Goal: Contribute content

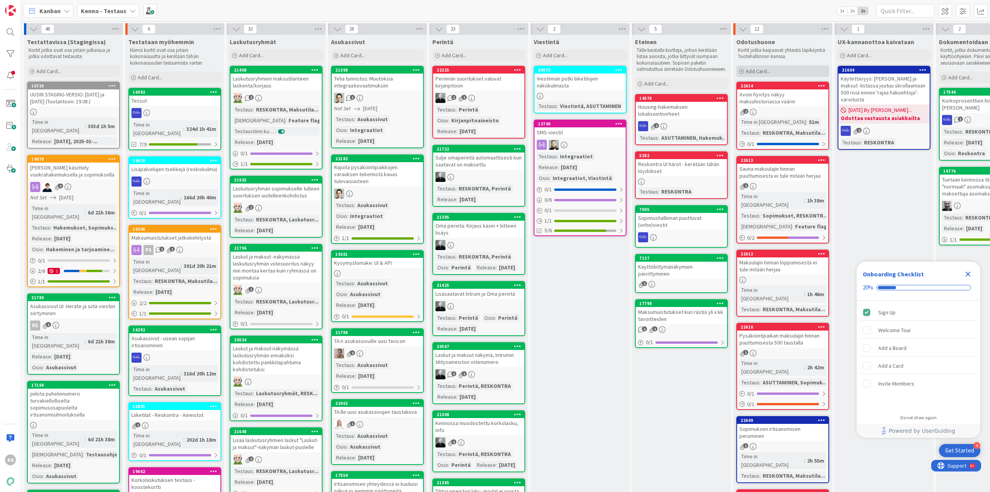
click at [763, 68] on span "Add Card..." at bounding box center [758, 71] width 25 height 7
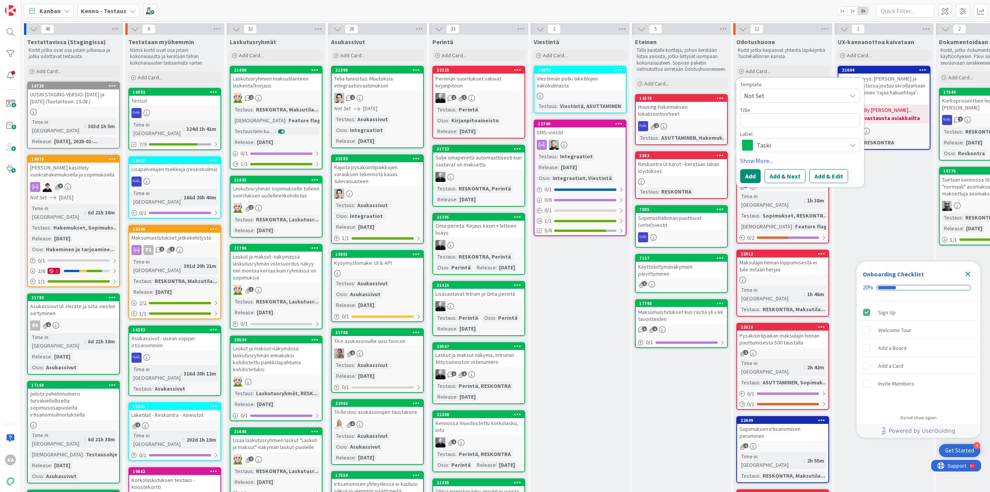
type textarea "x"
type textarea "T"
type textarea "x"
type textarea "Ta"
type textarea "x"
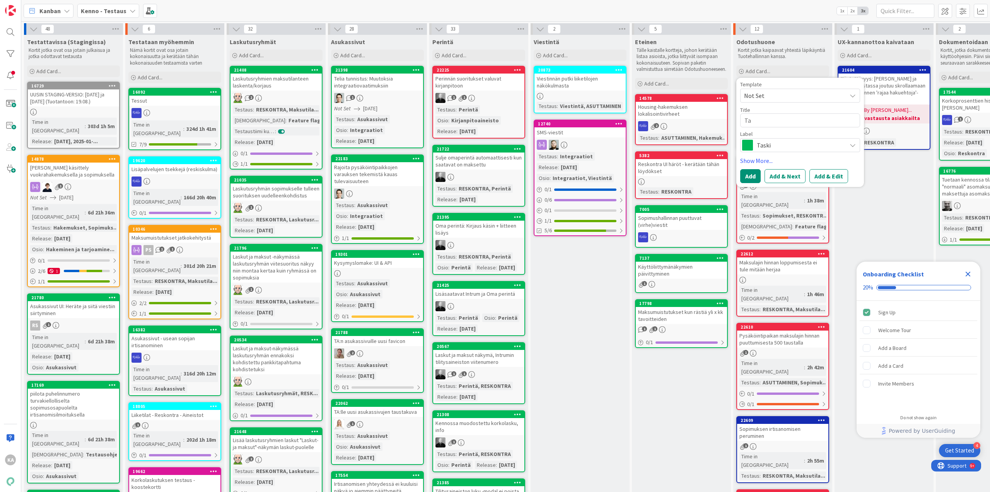
type textarea "Tar"
type textarea "x"
type textarea "Tarka"
type textarea "x"
type textarea "Tarkas"
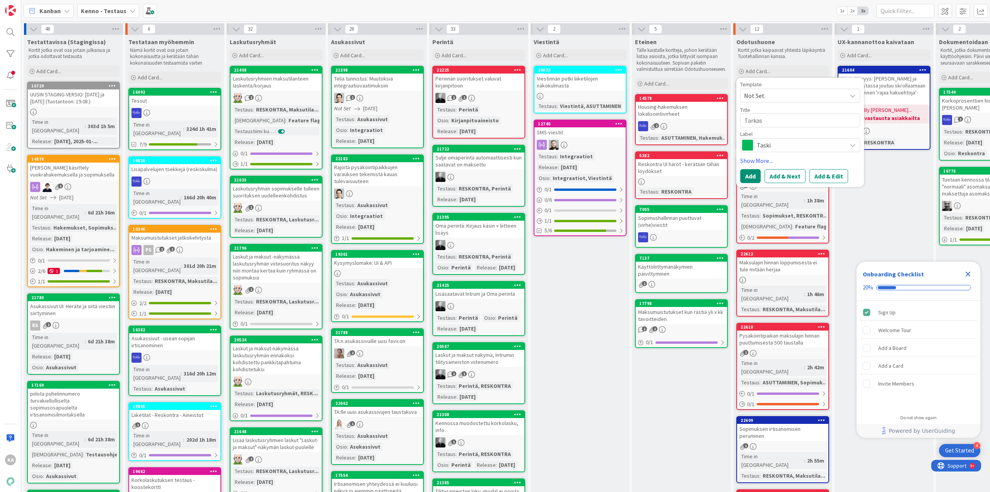
type textarea "x"
type textarea "Tarkast"
type textarea "x"
type textarea "Tarkastu"
type textarea "x"
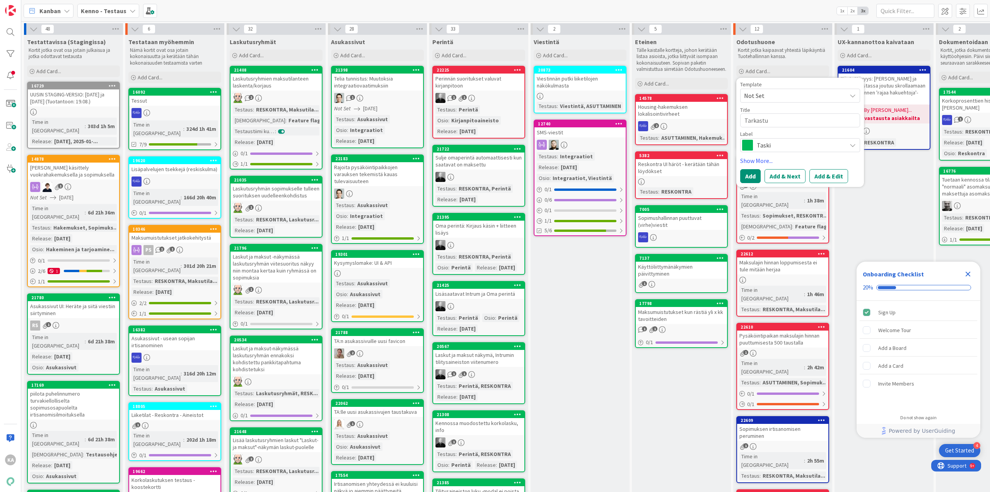
type textarea "Tarkast"
type textarea "x"
type textarea "Tarkas"
type textarea "x"
type textarea "Tarka"
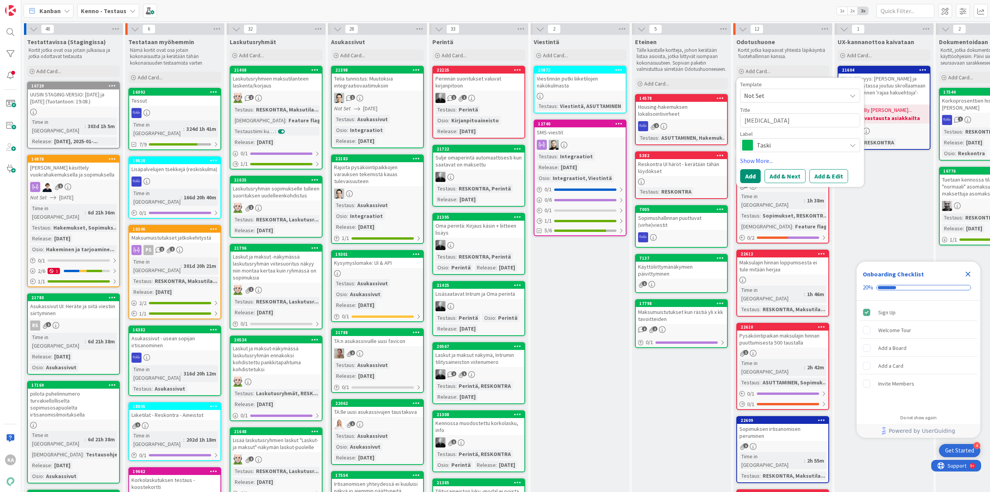
type textarea "x"
type textarea "Tark"
type textarea "x"
type textarea "Tar"
type textarea "x"
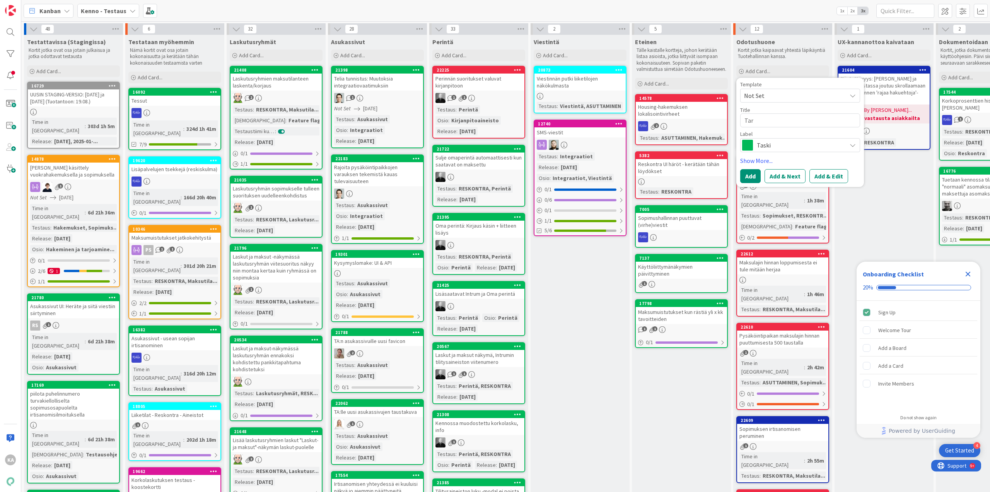
type textarea "Ta"
type textarea "x"
type textarea "T"
type textarea "x"
type textarea "H"
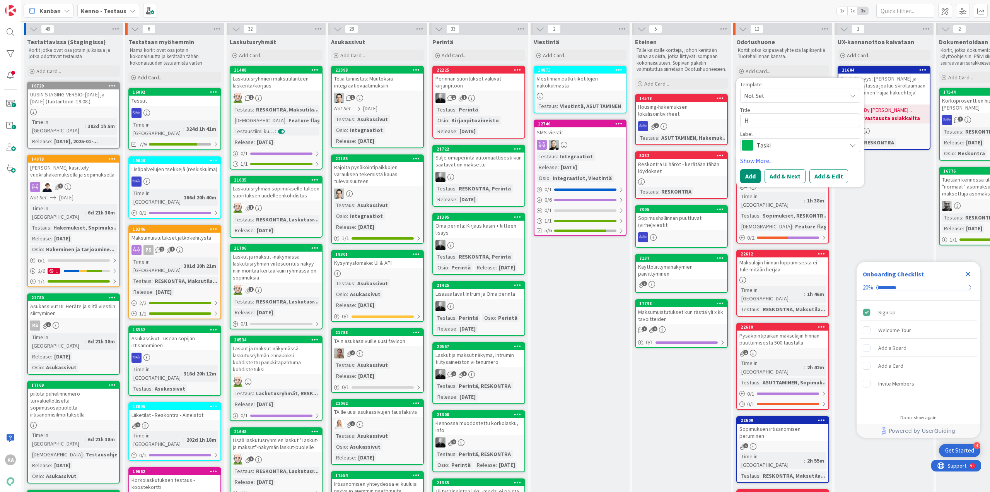
type textarea "x"
type textarea "Hu"
type textarea "x"
type textarea "Huo"
type textarea "x"
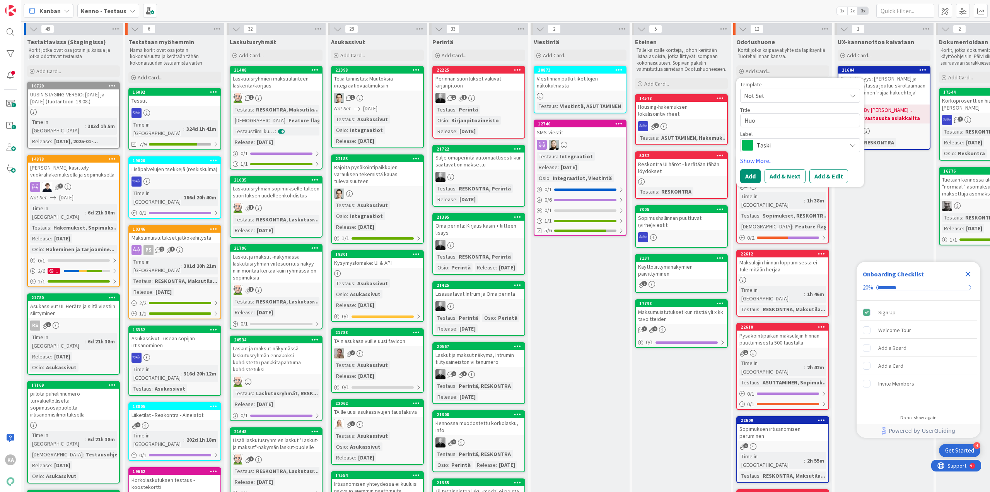
type textarea "Huon"
type textarea "x"
type textarea "Huone"
type textarea "x"
type textarea "Huonei"
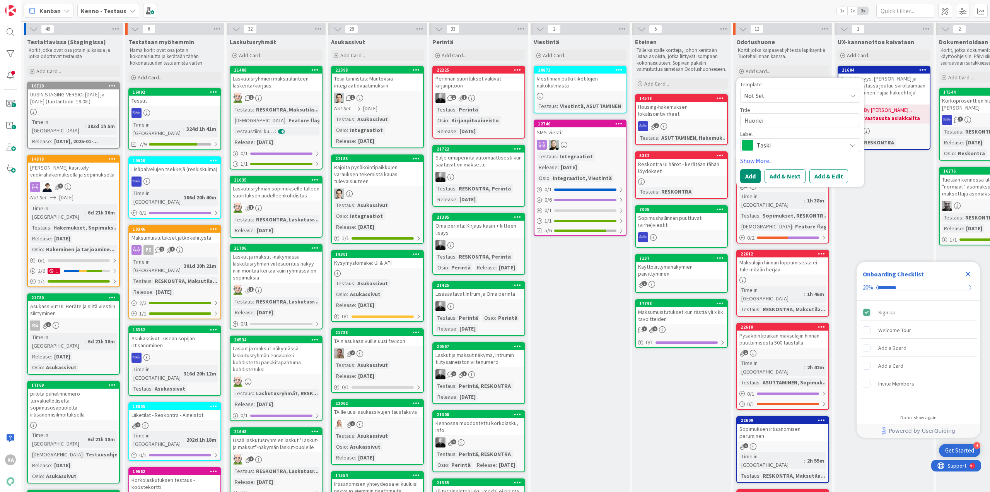
type textarea "x"
type textarea "Huoneis"
type textarea "x"
type textarea "Huoneist"
type textarea "x"
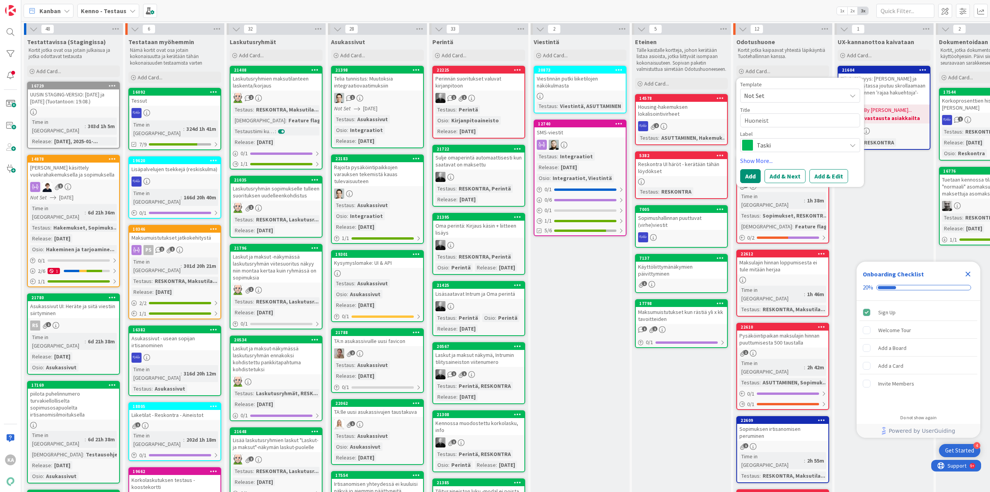
type textarea "Huoneisto"
type textarea "x"
type textarea "Huoneistota"
type textarea "x"
type textarea "Huoneistotark"
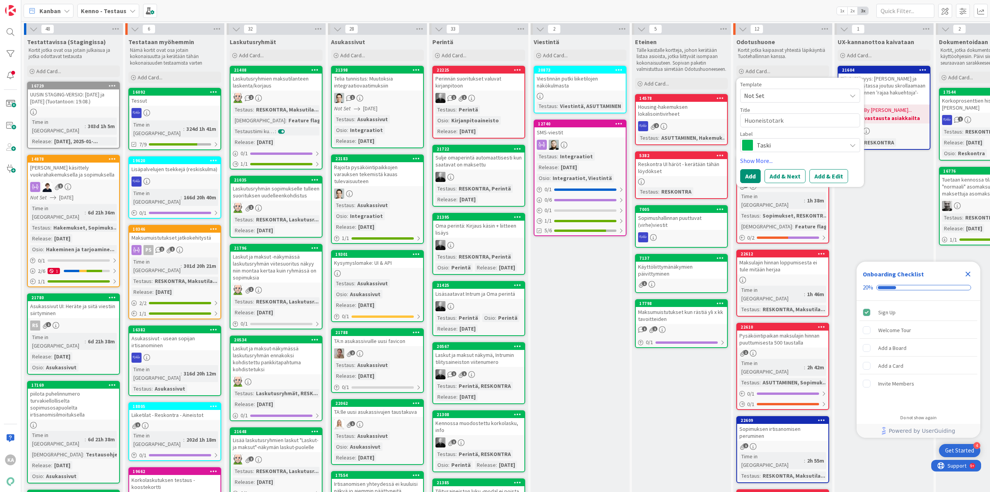
type textarea "x"
type textarea "Huoneistotarks"
type textarea "x"
type textarea "Huoneistotark"
type textarea "x"
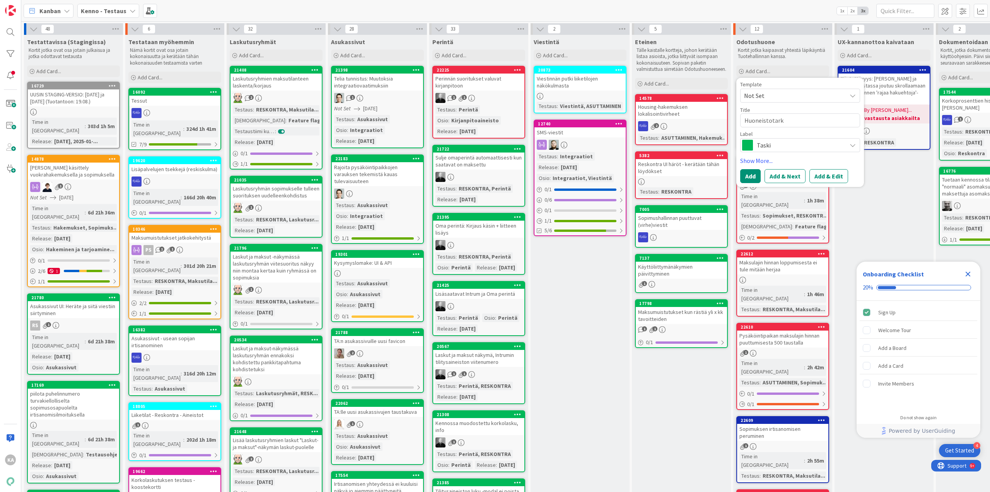
type textarea "Huoneistotarka"
type textarea "x"
type textarea "Huoneistotarkas"
type textarea "x"
type textarea "Huoneistotarkastu"
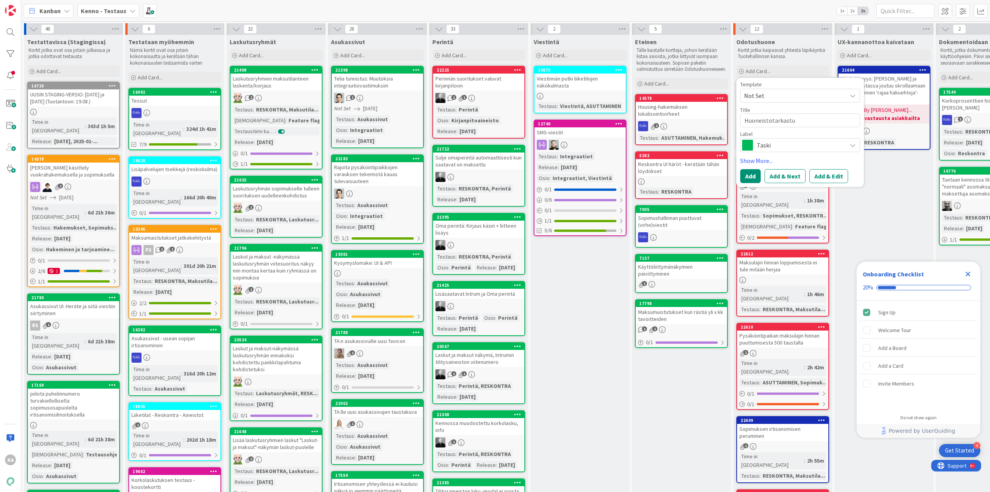
type textarea "x"
type textarea "Huoneistotarkastuk"
type textarea "x"
type textarea "Huoneistotarkastuks"
type textarea "x"
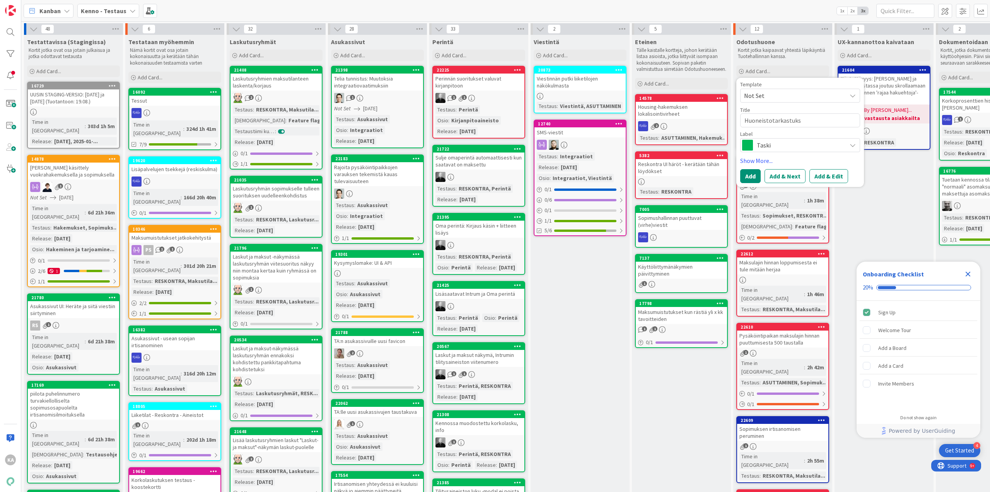
type textarea "Huoneistotarkastukse"
type textarea "x"
type textarea "Huoneistotarkastukset"
type textarea "x"
type textarea "Huoneistotarkastukset"
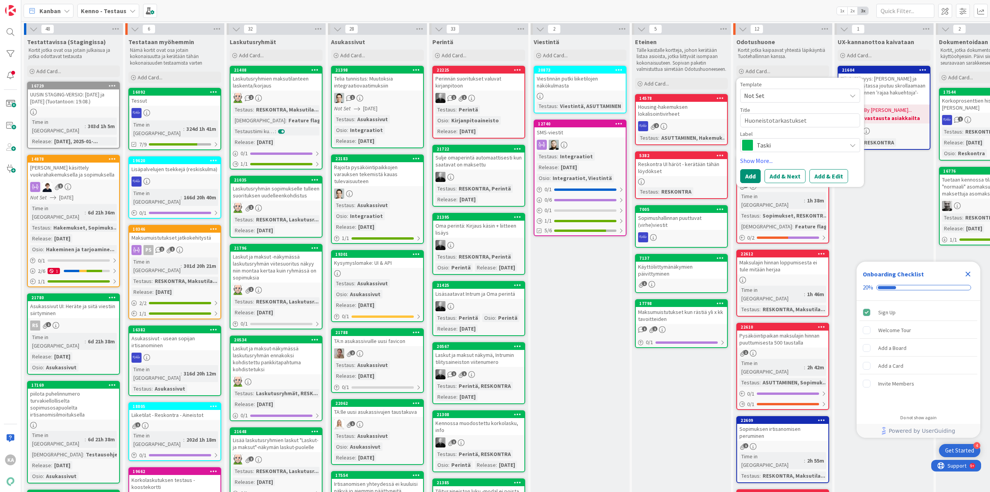
type textarea "x"
type textarea "Huoneistotarkastukset -"
type textarea "x"
type textarea "Huoneistotarkastukset -"
type textarea "x"
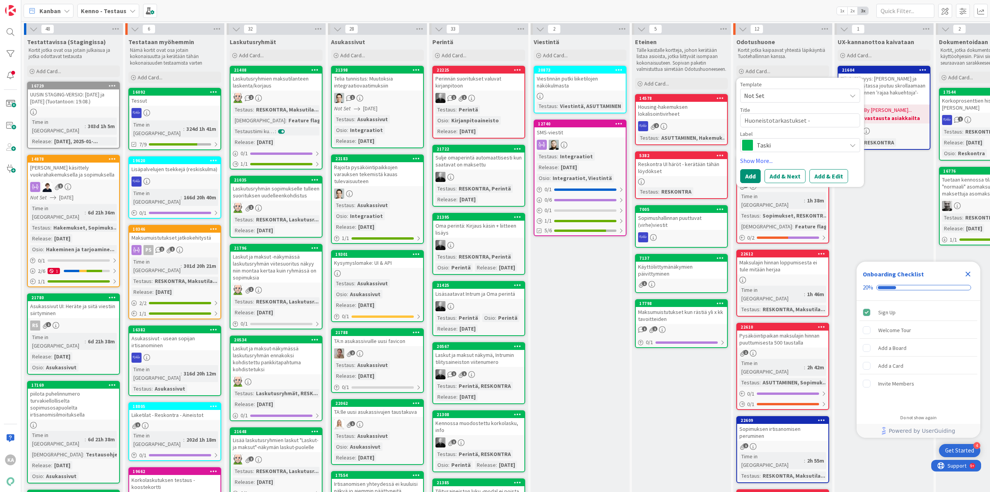
type textarea "Huoneistotarkastukset - a"
type textarea "x"
type textarea "Huoneistotarkastukset - au"
type textarea "x"
type textarea "Huoneistotarkastukset - aut"
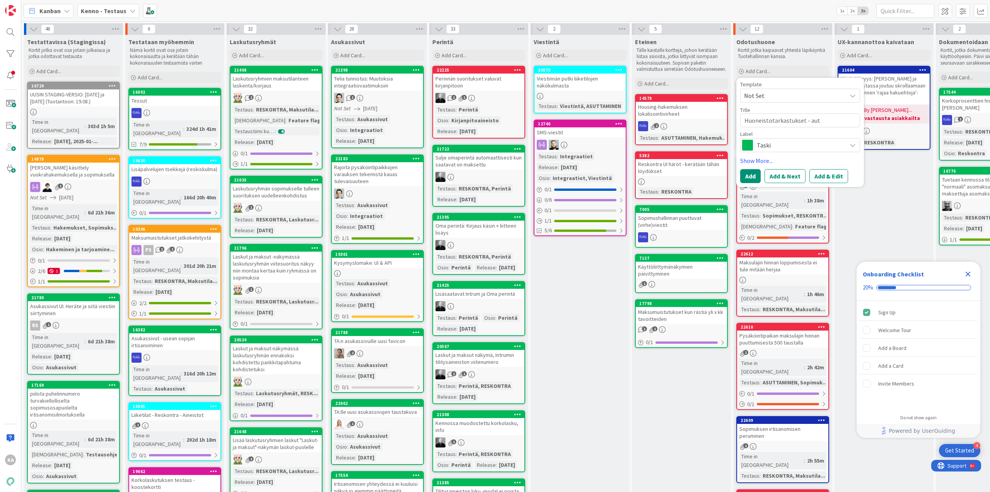
type textarea "x"
type textarea "Huoneistotarkastukset - auto"
type textarea "x"
type textarea "Huoneistotarkastukset - autoo"
type textarea "x"
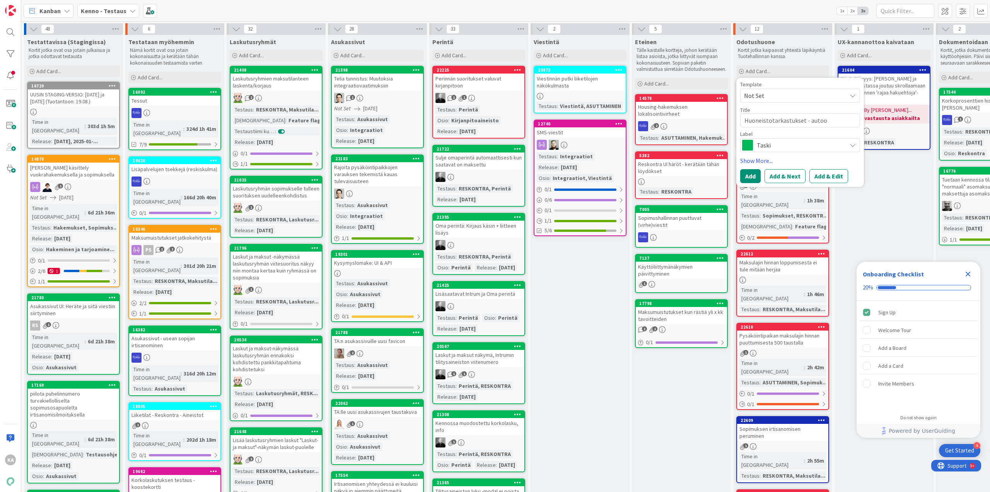
type textarea "Huoneistotarkastukset - auto"
type textarea "x"
type textarea "Huoneistotarkastukset - autom"
type textarea "x"
type textarea "Huoneistotarkastukset - automa"
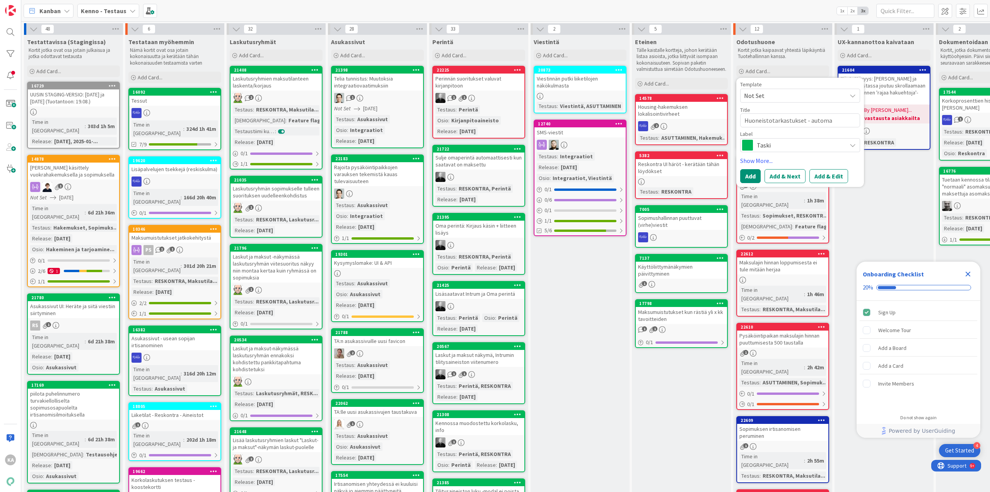
type textarea "x"
type textarea "Huoneistotarkastukset - automaa"
type textarea "x"
type textarea "Huoneistotarkastukset - automaat"
type textarea "x"
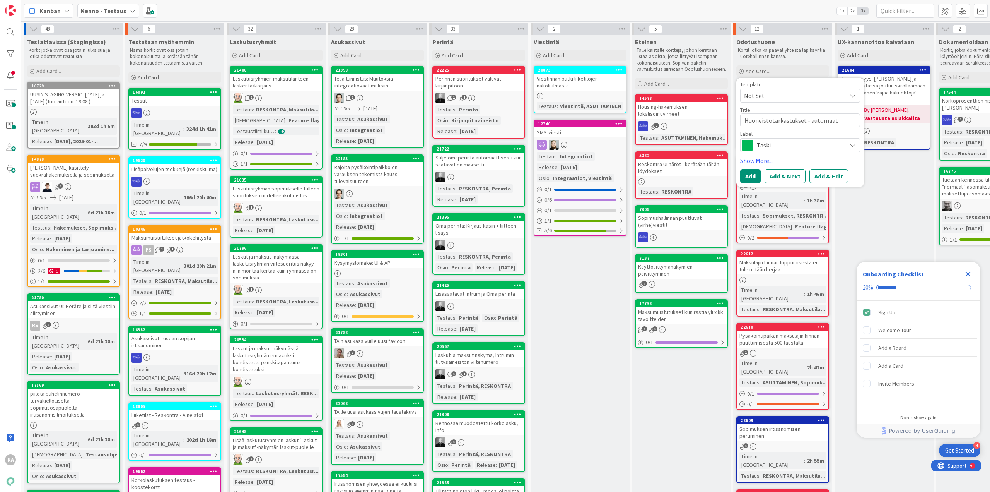
type textarea "Huoneistotarkastukset - automaatt"
type textarea "x"
type textarea "Huoneistotarkastukset - automaattis"
type textarea "x"
type textarea "Huoneistotarkastukset - automaattise"
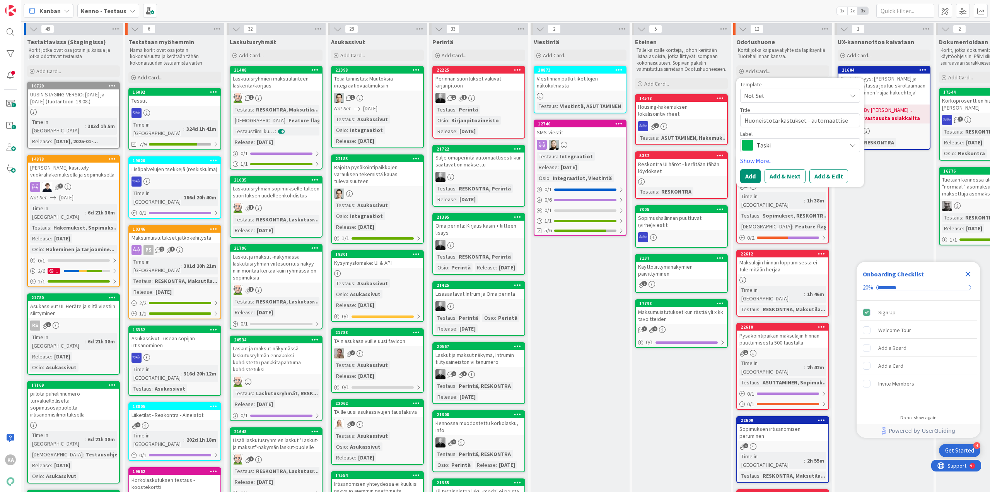
type textarea "x"
type textarea "Huoneistotarkastukset - automaattiset"
type textarea "x"
type textarea "Huoneistotarkastukset - automaattis"
type textarea "x"
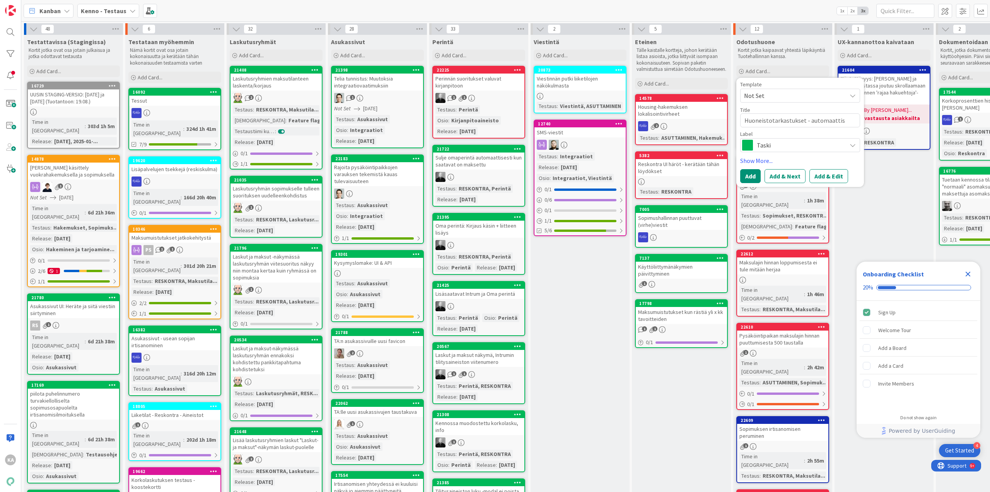
type textarea "Huoneistotarkastukset - automaatti"
type textarea "x"
type textarea "Huoneistotarkastukset - automaatt"
type textarea "x"
type textarea "Huoneistotarkastukset - automaat"
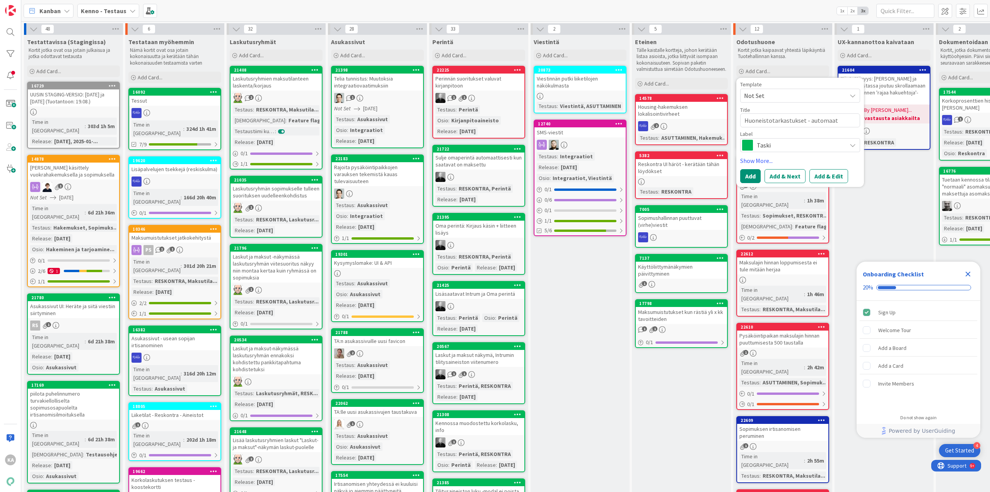
type textarea "x"
type textarea "Huoneistotarkastukset - automaa"
type textarea "x"
type textarea "Huoneistotarkastukset - automa"
type textarea "x"
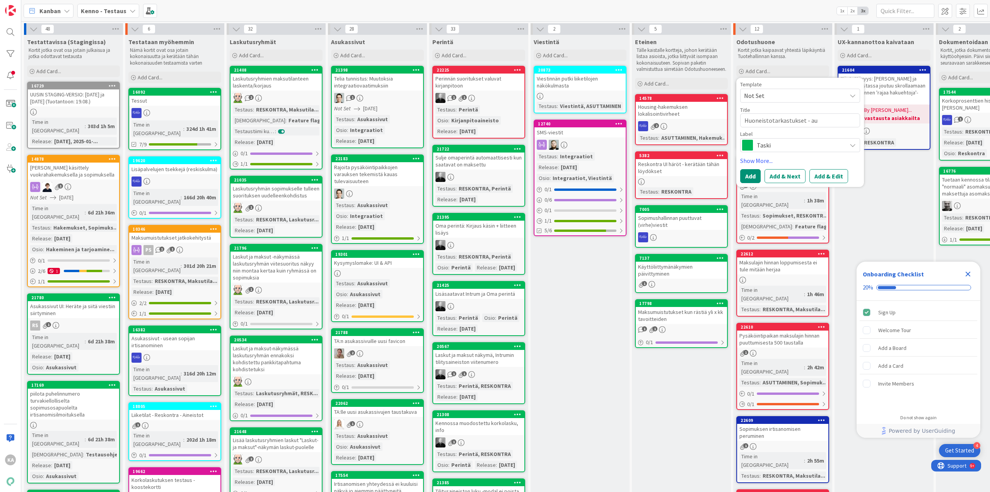
type textarea "Huoneistotarkastukset - a"
type textarea "x"
type textarea "Huoneistotarkastukset -"
type textarea "x"
type textarea "Huoneistotarkastukset -"
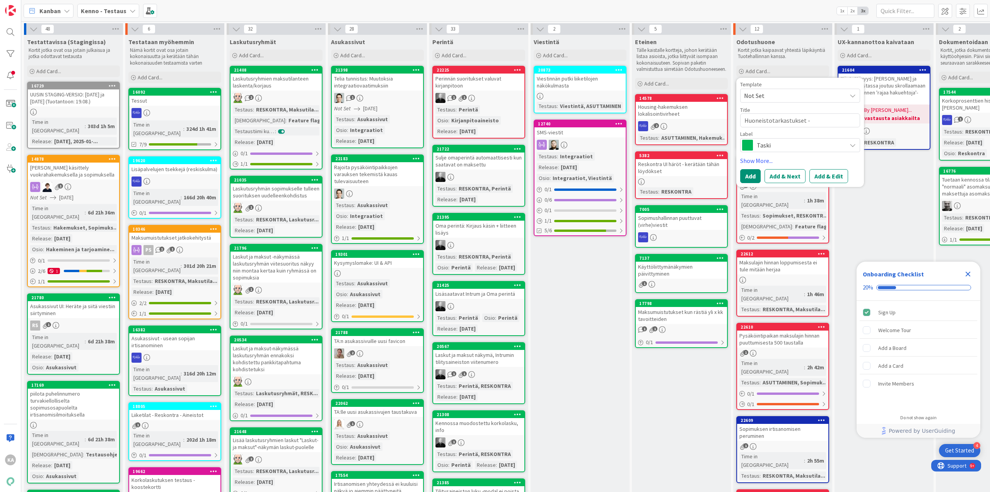
type textarea "x"
type textarea "Huoneistotarkastukse"
type textarea "x"
type textarea "Huoneistotarkastuks"
type textarea "x"
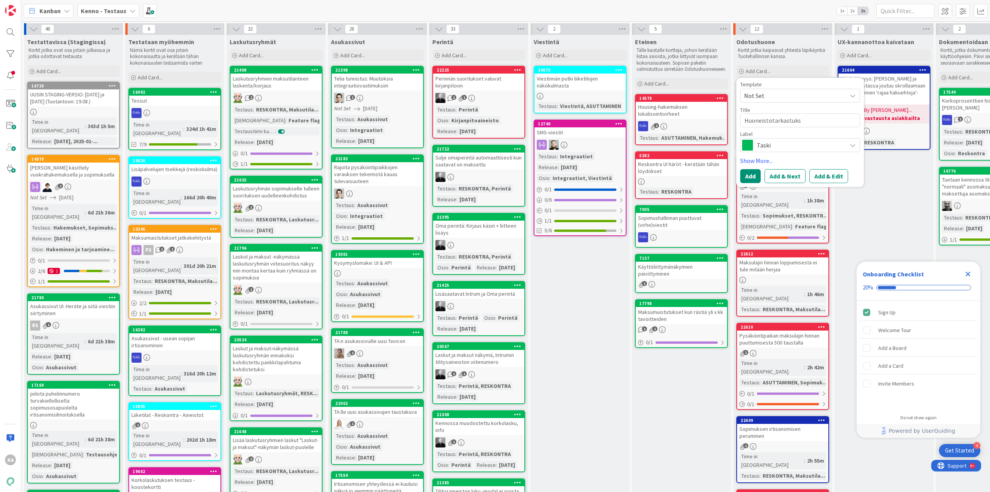
type textarea "Huoneistotarkastuksi"
type textarea "x"
type textarea "Huoneistotarkastuksil"
type textarea "x"
type textarea "Huoneistotarkastuksill"
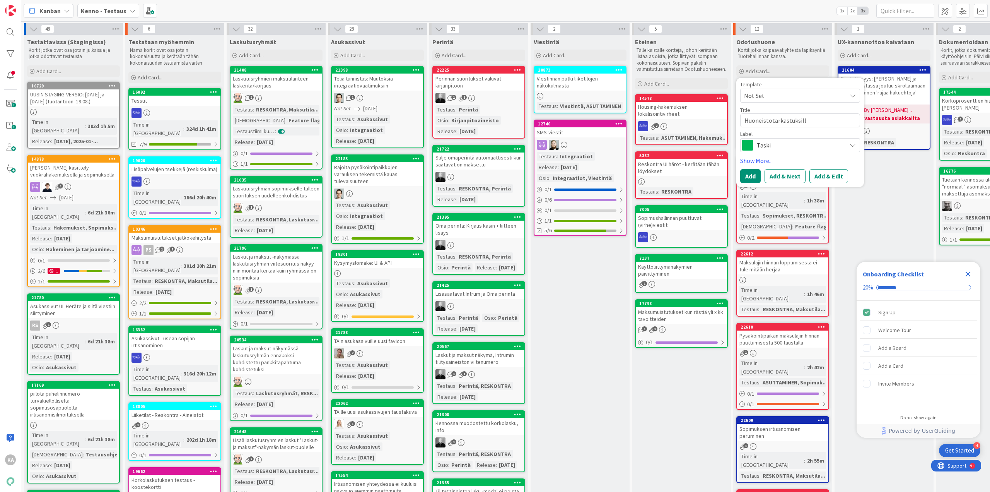
type textarea "x"
type textarea "Huoneistotarkastuksille"
type textarea "x"
type textarea "Huoneistotarkastuksille"
type textarea "x"
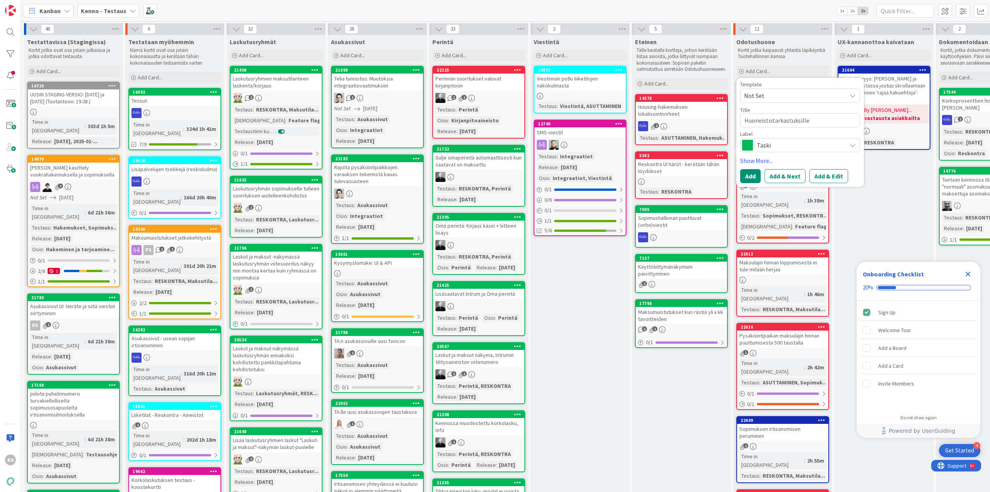
type textarea "Huoneistotarkastuksille t"
type textarea "x"
type textarea "Huoneistotarkastuksille tu"
type textarea "x"
type textarea "Huoneistotarkastuksille tul"
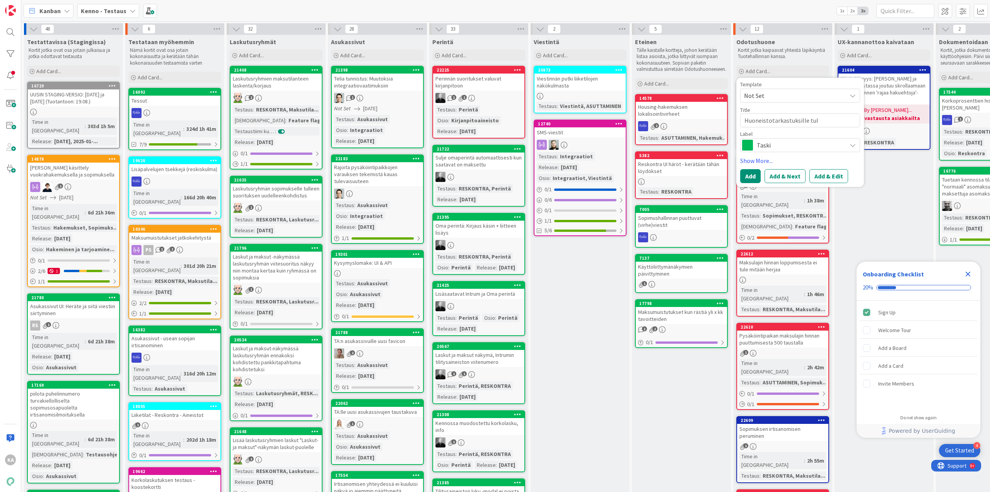
type textarea "x"
type textarea "Huoneistotarkastuksille tule"
type textarea "x"
type textarea "Huoneistotarkastuksille tulev"
type textarea "x"
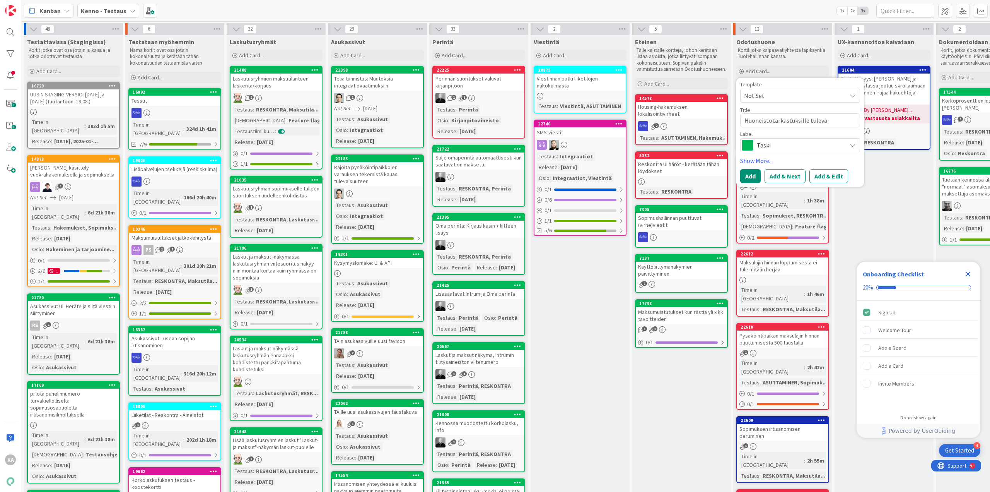
type textarea "Huoneistotarkastuksille tulevat"
type textarea "x"
type textarea "Huoneistotarkastuksille tulevat"
type textarea "x"
type textarea "Huoneistotarkastuksille tulevat pä"
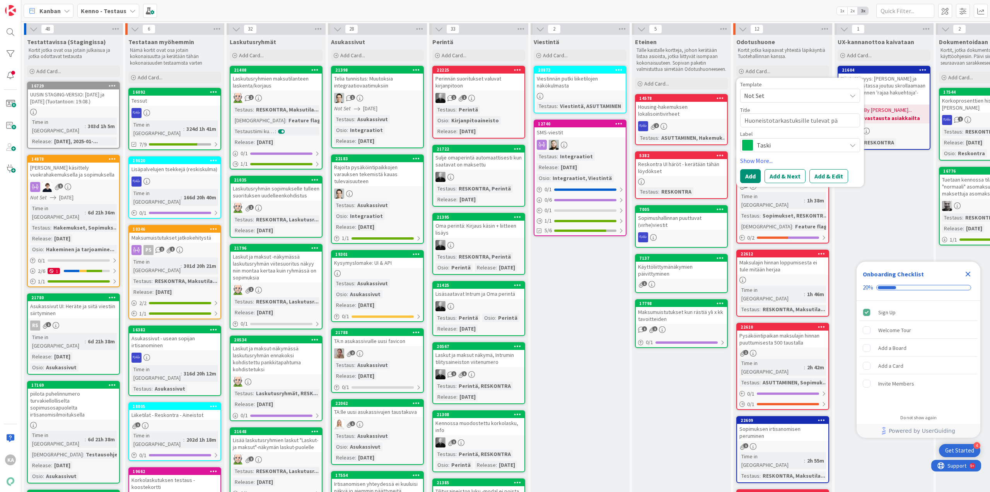
type textarea "x"
type textarea "Huoneistotarkastuksille tulevat päi"
type textarea "x"
type textarea "Huoneistotarkastuksille tulevat päiv"
type textarea "x"
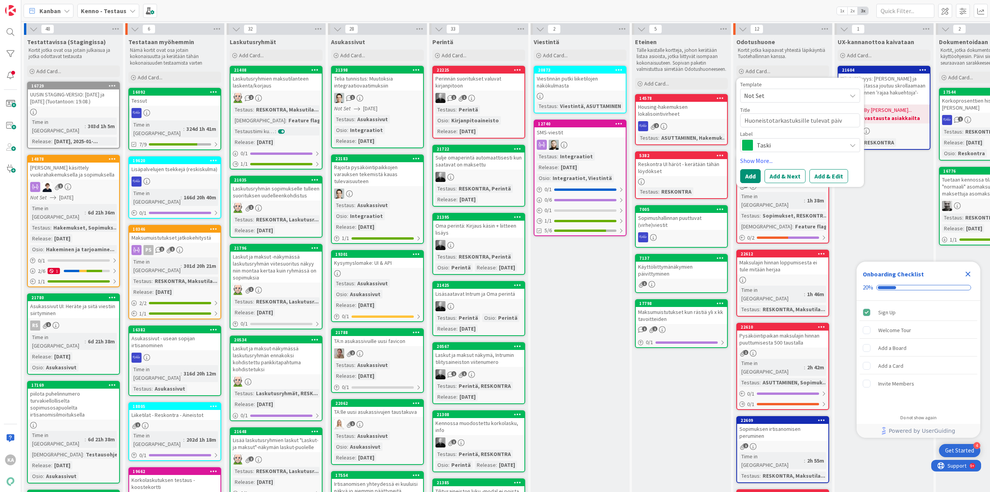
type textarea "Huoneistotarkastuksille tulevat päivä"
type textarea "x"
type textarea "Huoneistotarkastuksille tulevat päiväm"
type textarea "x"
type textarea "Huoneistotarkastuksille tulevat päivämä"
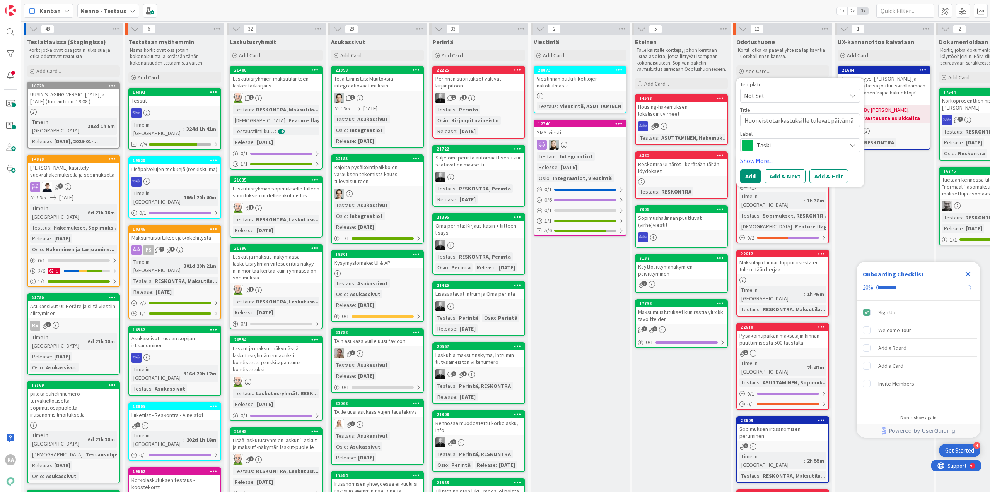
type textarea "x"
type textarea "Huoneistotarkastuksille tulevat päivämää"
type textarea "x"
type textarea "Huoneistotarkastuksille tulevat päivämäär"
type textarea "x"
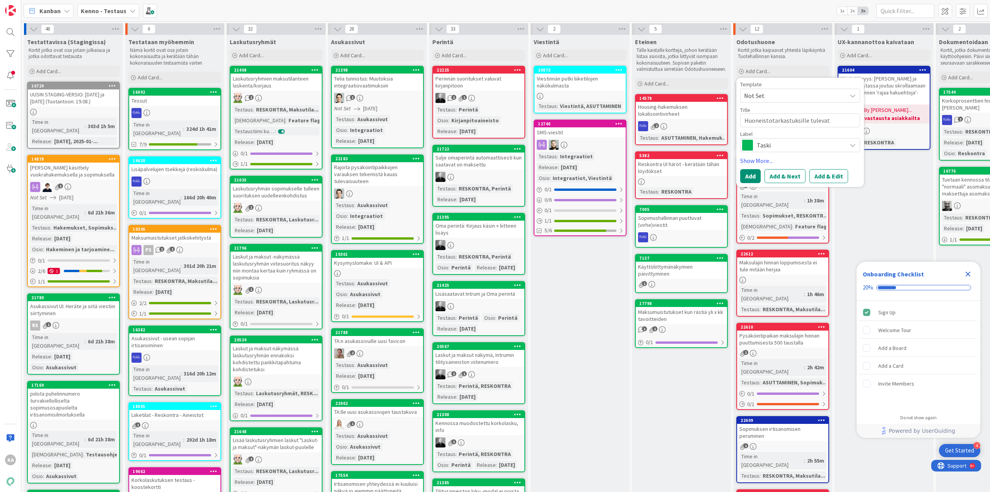
type textarea "Huoneistotarkastuksille tulevat päivämäärä"
type textarea "x"
type textarea "Huoneistotarkastuksille tulevat päivämäärät"
click at [825, 182] on button "Add & Edit" at bounding box center [829, 185] width 39 height 14
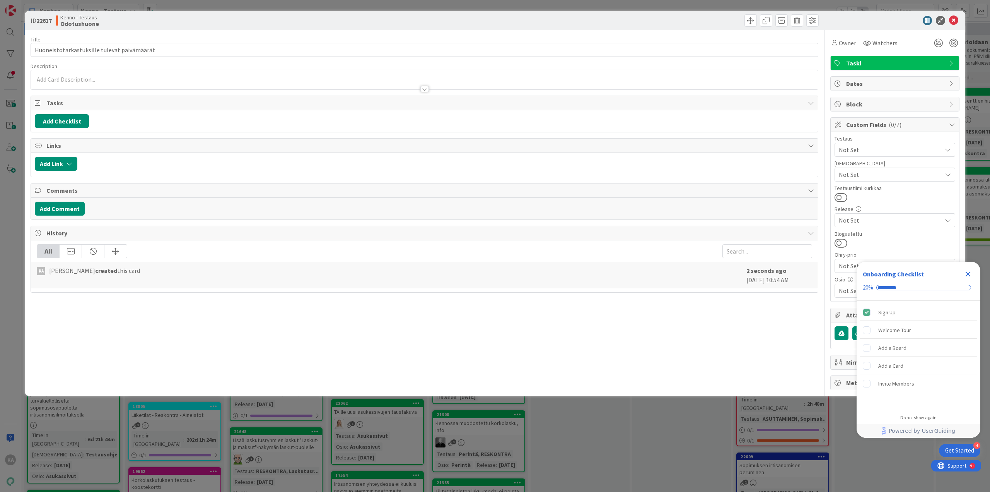
click at [429, 87] on div at bounding box center [425, 89] width 9 height 6
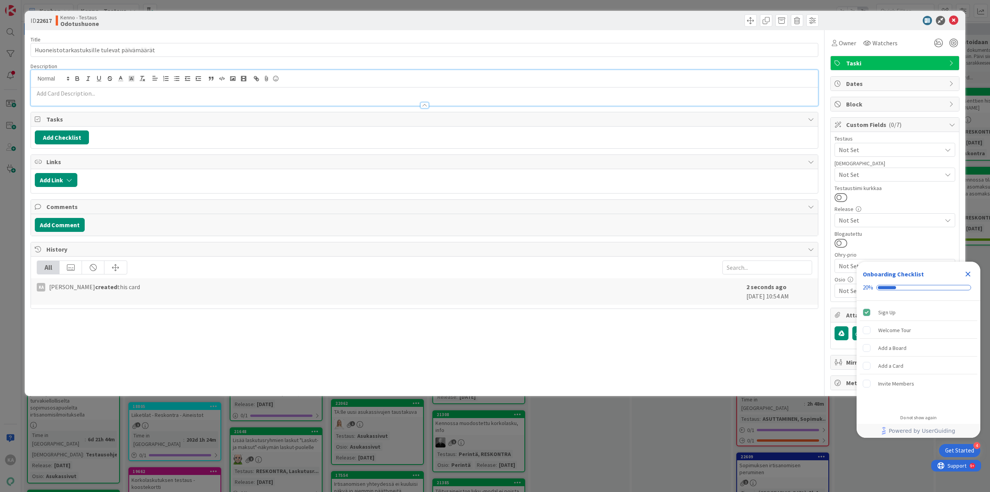
click at [149, 92] on p at bounding box center [425, 93] width 780 height 9
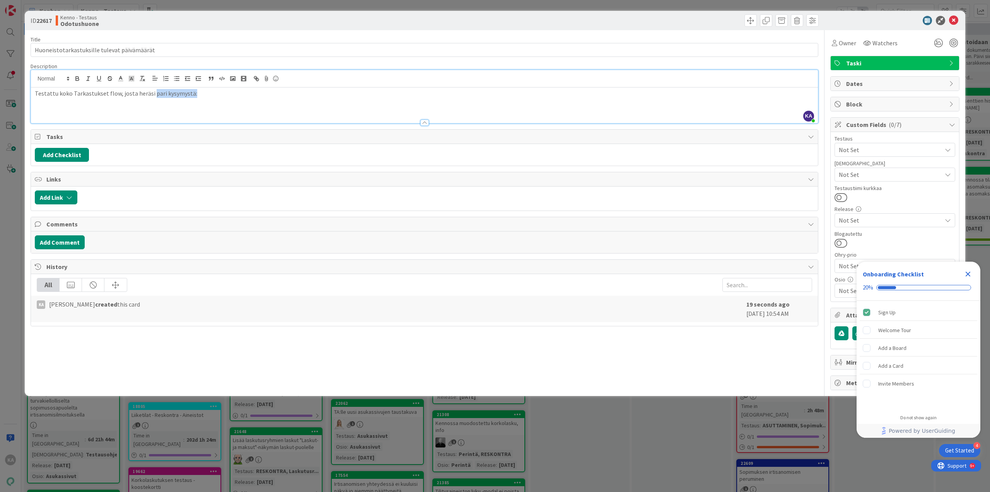
drag, startPoint x: 195, startPoint y: 94, endPoint x: 149, endPoint y: 91, distance: 45.7
click at [149, 91] on p "Testattu koko Tarkastukset flow, josta heräsi pari kysymystä:" at bounding box center [425, 93] width 780 height 9
